Goal: Check status: Check status

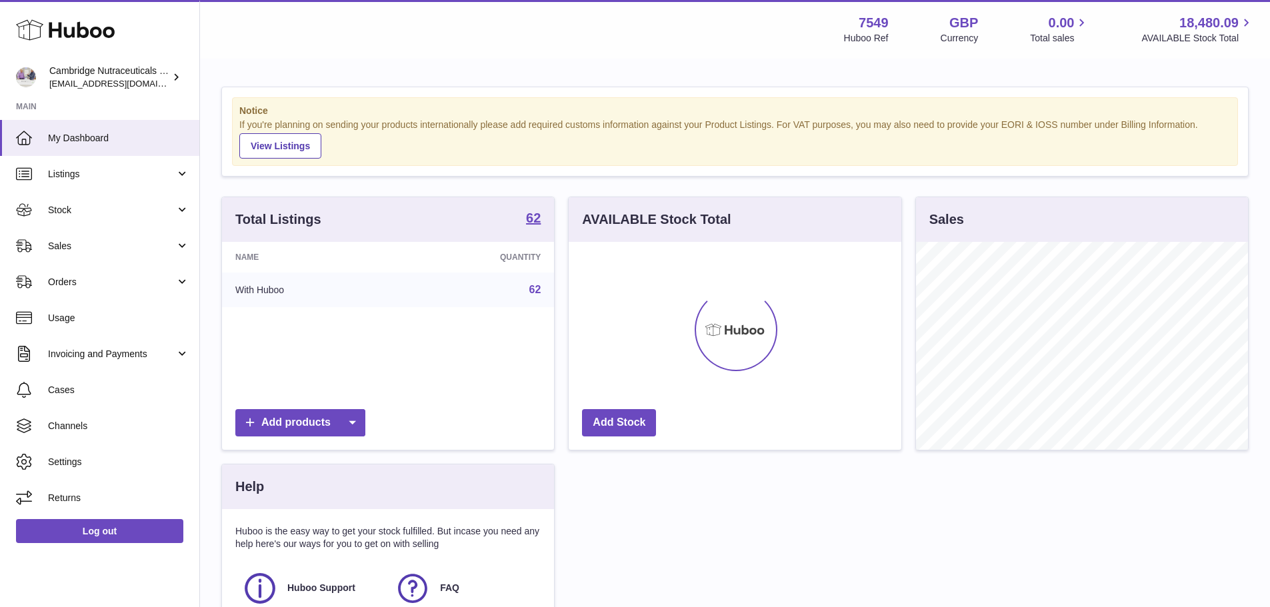
scroll to position [208, 333]
click at [63, 251] on span "Sales" at bounding box center [111, 246] width 127 height 13
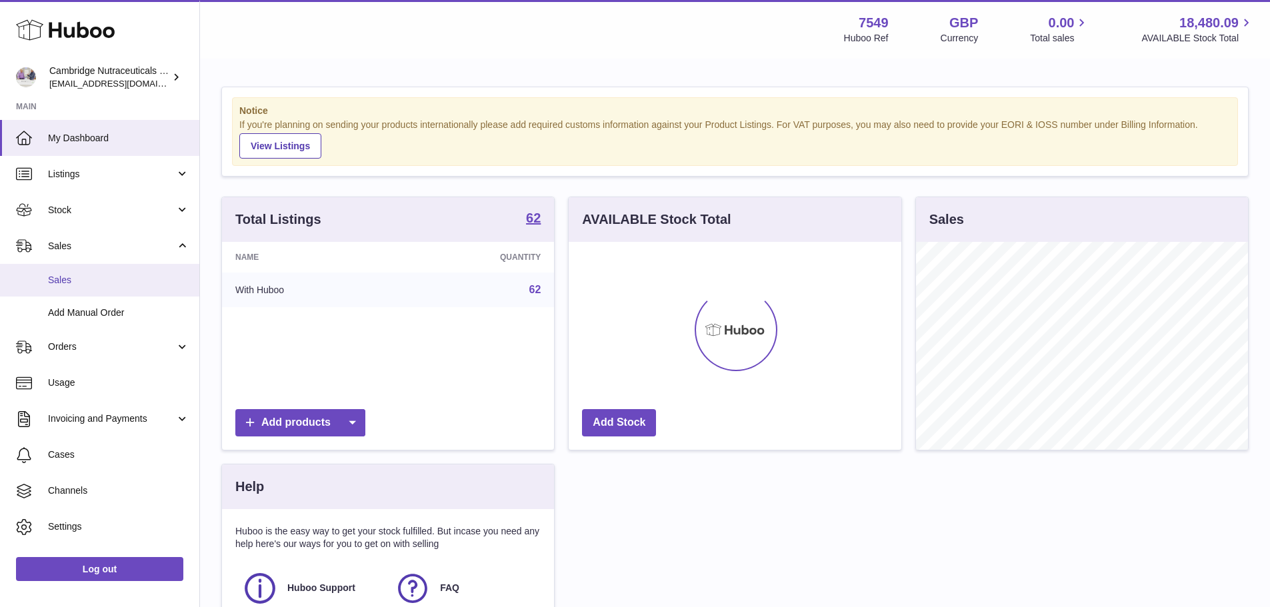
click at [64, 279] on span "Sales" at bounding box center [118, 280] width 141 height 13
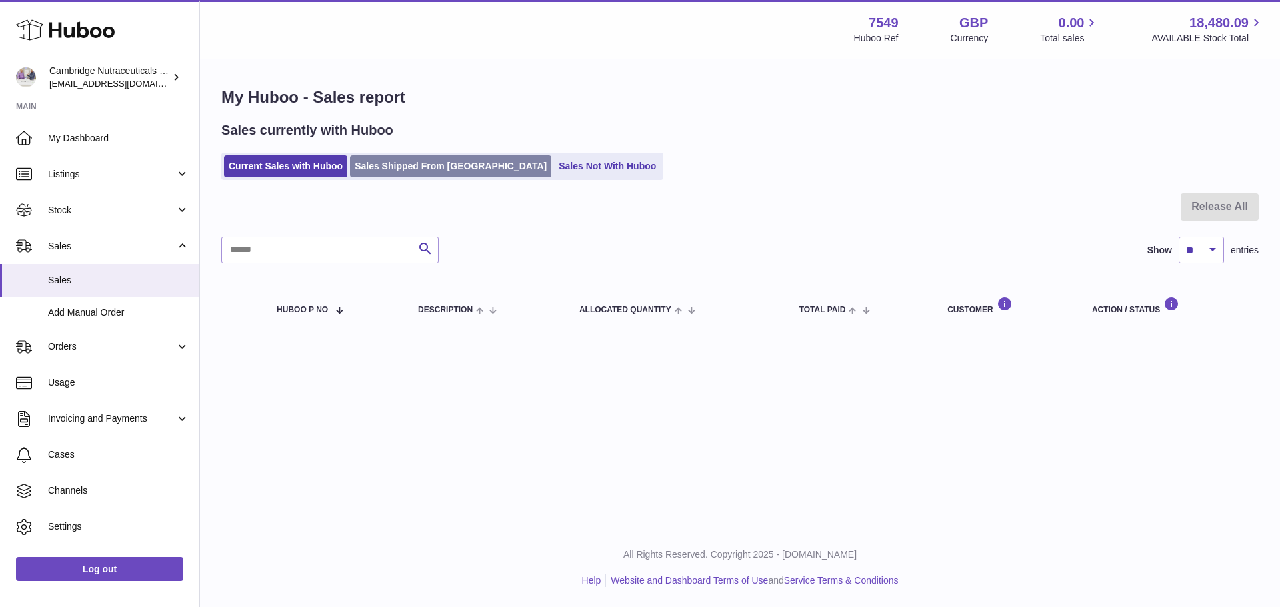
click at [428, 173] on link "Sales Shipped From [GEOGRAPHIC_DATA]" at bounding box center [450, 166] width 201 height 22
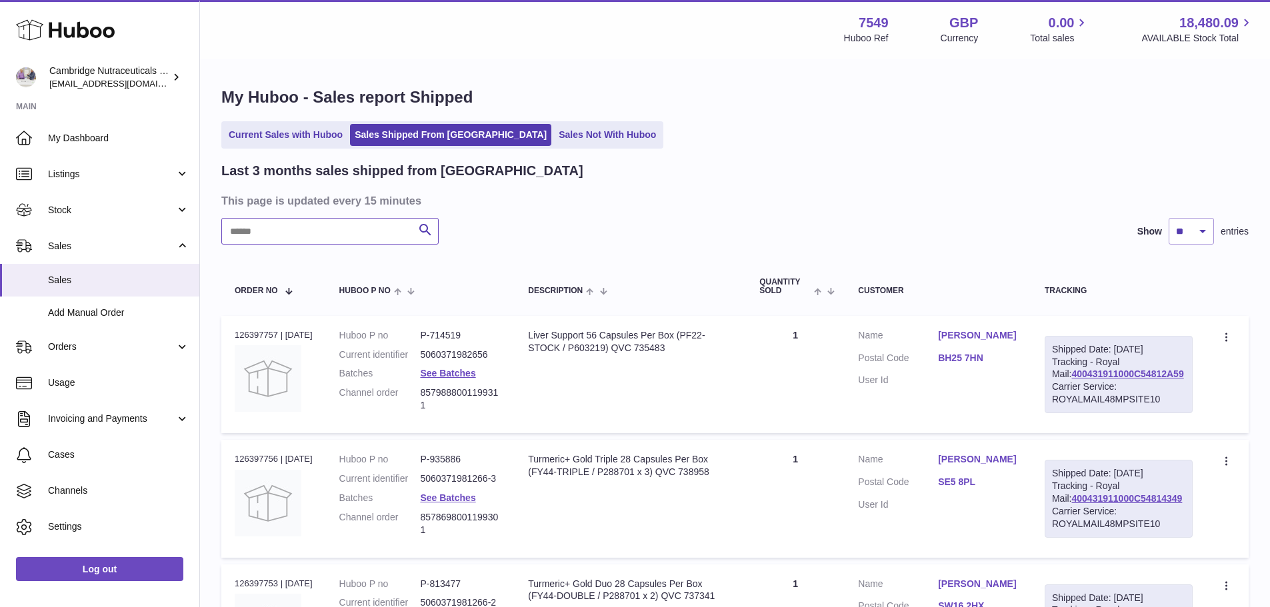
click at [311, 234] on input "text" at bounding box center [329, 231] width 217 height 27
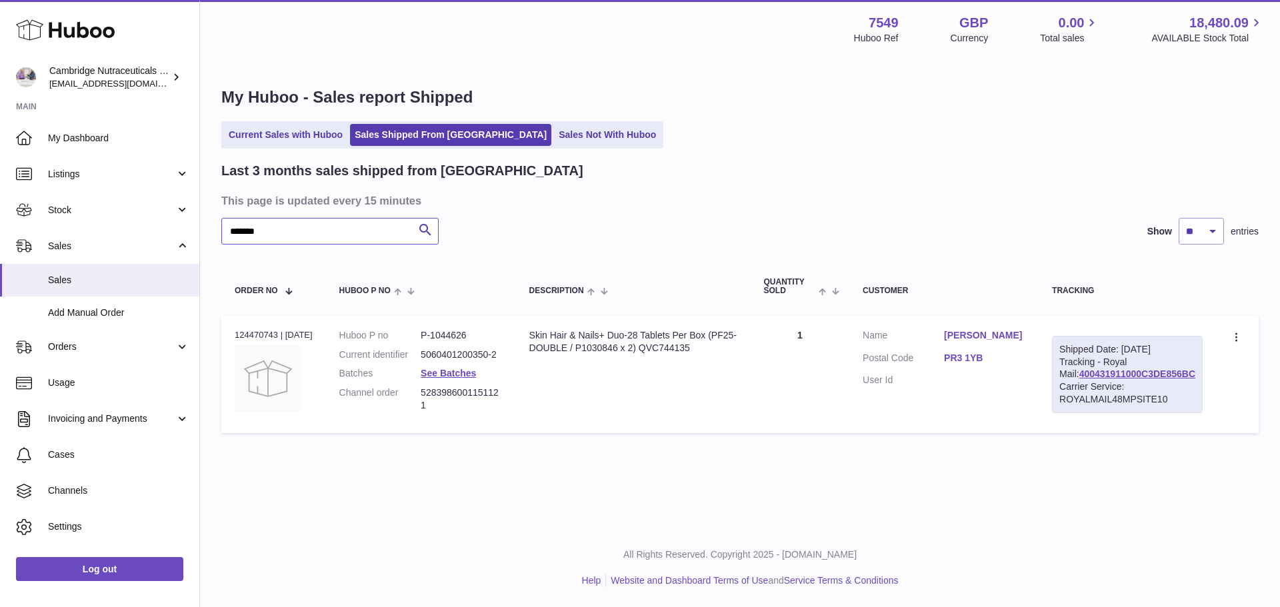
type input "*******"
click at [263, 331] on div "Order no 124470743 | 10th Sep" at bounding box center [274, 335] width 78 height 12
copy div "124470743"
